Goal: Information Seeking & Learning: Find specific fact

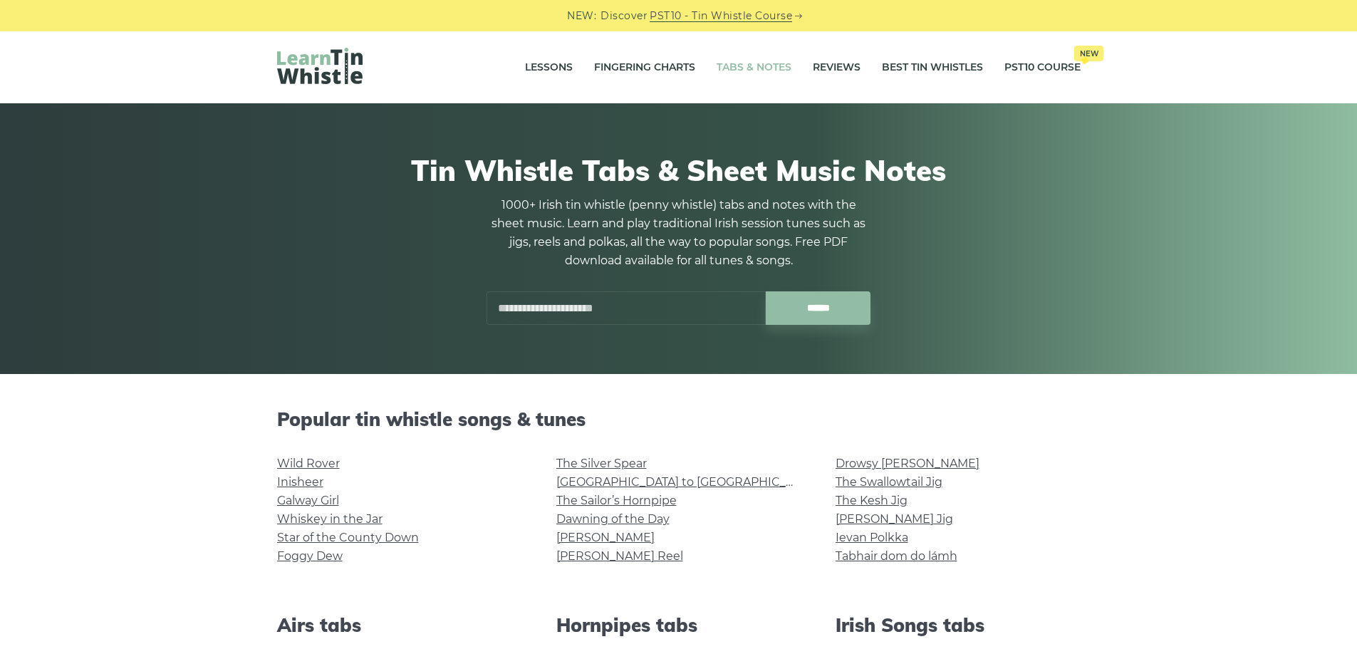
click at [596, 314] on input "text" at bounding box center [626, 307] width 279 height 33
click at [766, 291] on input "******" at bounding box center [818, 307] width 105 height 33
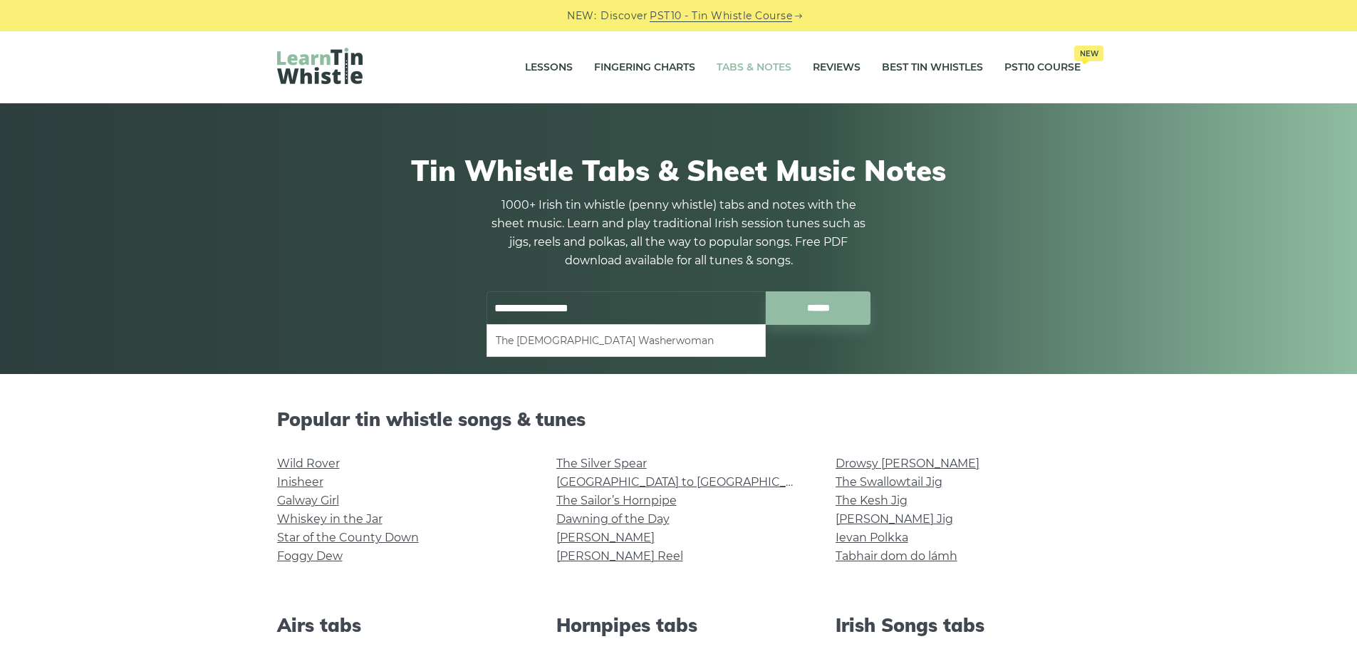
click at [631, 343] on li "The [DEMOGRAPHIC_DATA] Washerwoman" at bounding box center [626, 340] width 261 height 17
type input "**********"
